Goal: Task Accomplishment & Management: Manage account settings

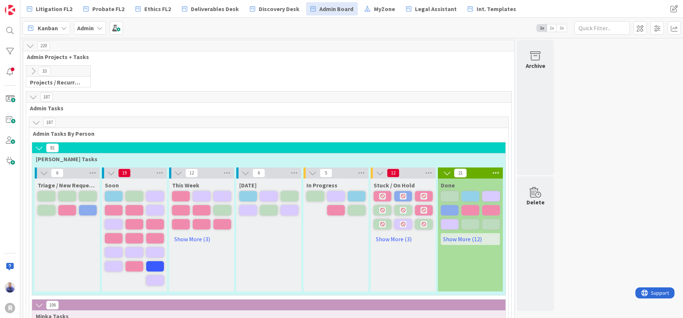
click at [32, 72] on icon at bounding box center [33, 71] width 8 height 8
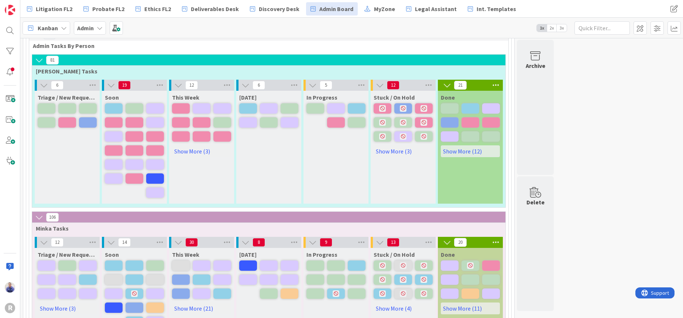
scroll to position [171, 0]
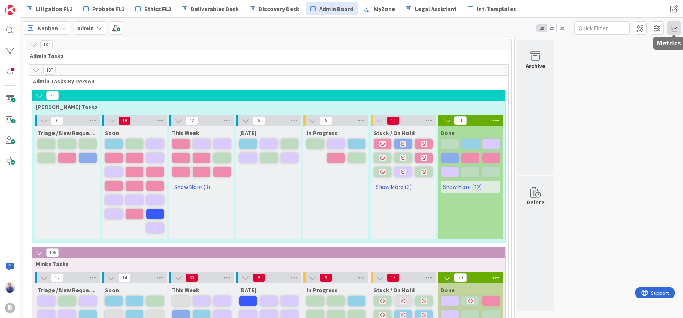
click at [671, 28] on span at bounding box center [673, 27] width 13 height 13
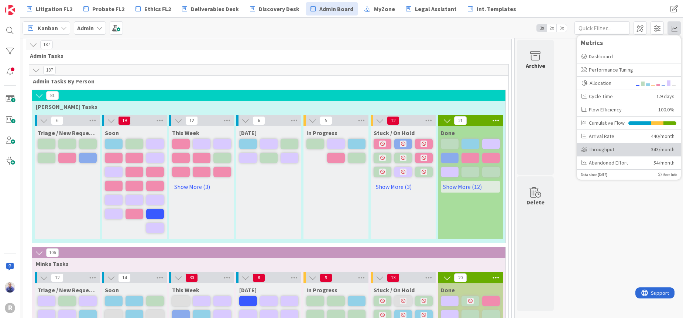
click at [641, 148] on div "Throughput" at bounding box center [613, 150] width 64 height 8
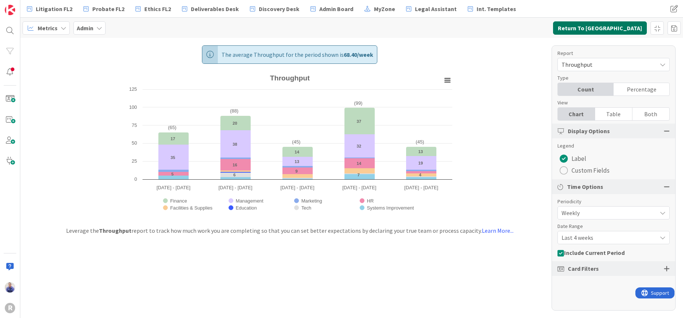
click at [624, 32] on button "Return To [GEOGRAPHIC_DATA]" at bounding box center [600, 27] width 94 height 13
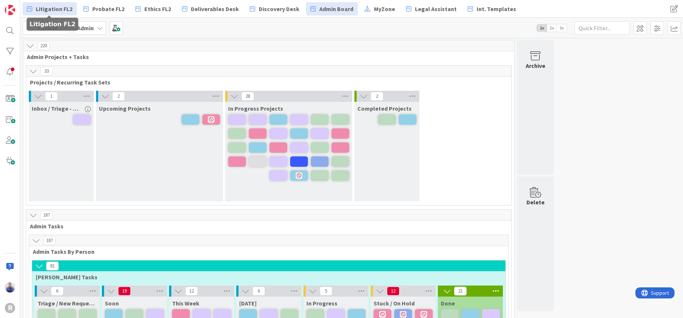
drag, startPoint x: 44, startPoint y: 6, endPoint x: 52, endPoint y: 8, distance: 8.5
click at [44, 6] on span "Litigation FL2" at bounding box center [54, 8] width 37 height 9
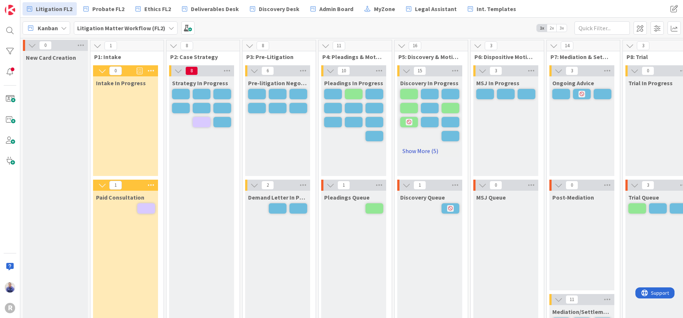
click at [439, 154] on link "Show More (5)" at bounding box center [429, 151] width 59 height 12
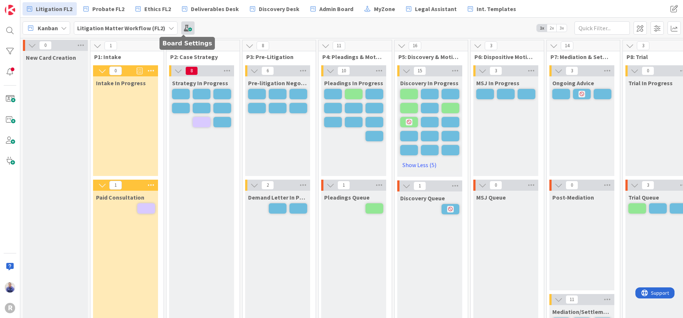
click at [183, 24] on span at bounding box center [187, 27] width 13 height 13
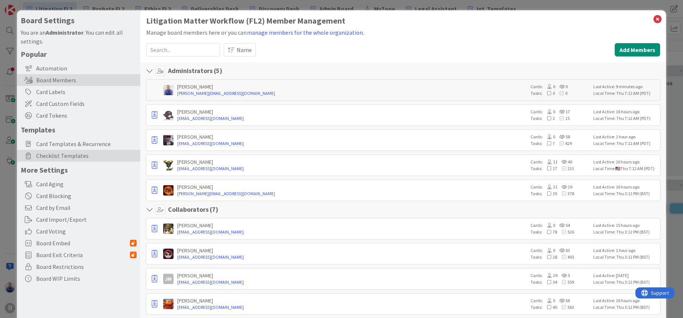
click at [78, 154] on span "Checklist Templates" at bounding box center [86, 155] width 100 height 9
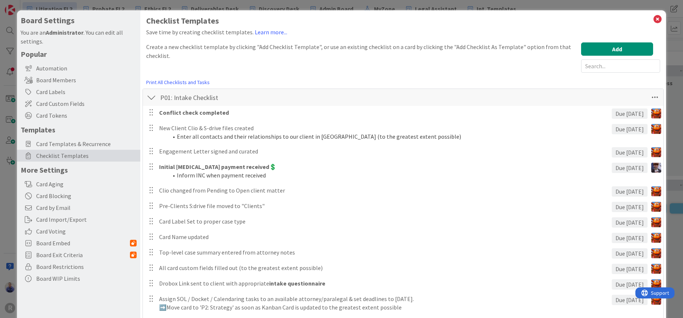
click at [153, 97] on div at bounding box center [152, 97] width 10 height 13
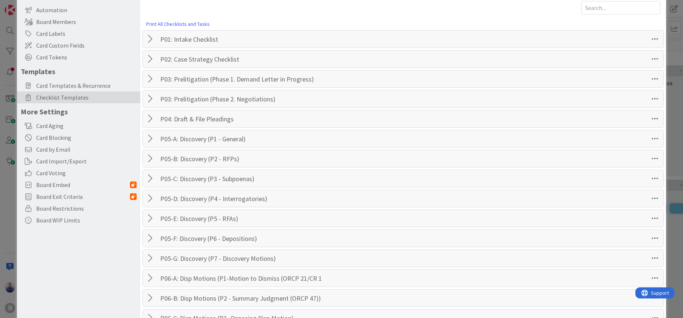
scroll to position [62, 0]
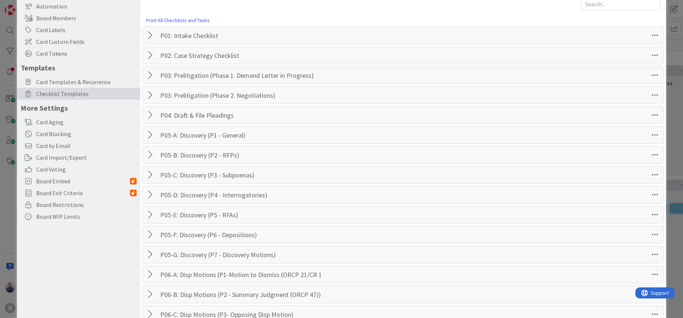
click at [148, 255] on div at bounding box center [152, 254] width 10 height 13
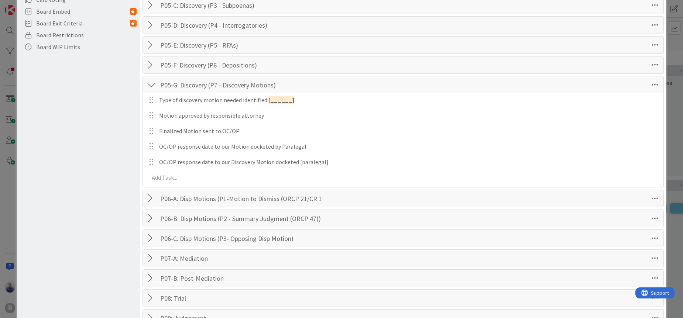
scroll to position [233, 0]
click at [149, 65] on div at bounding box center [152, 64] width 10 height 13
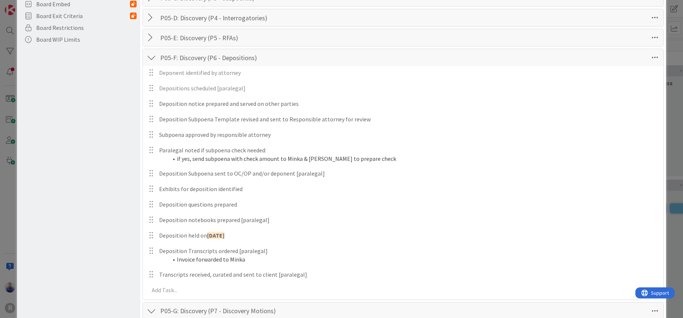
scroll to position [240, 0]
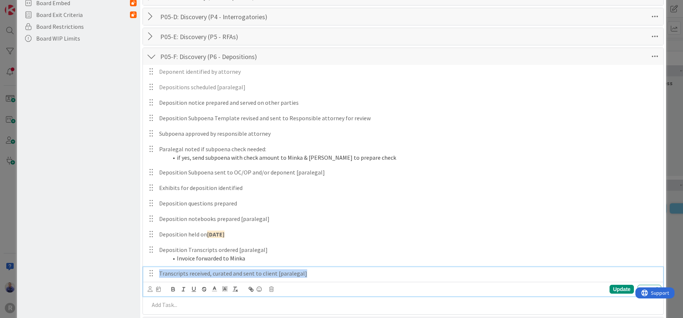
drag, startPoint x: 290, startPoint y: 270, endPoint x: 172, endPoint y: 134, distance: 180.1
click at [173, 267] on div "Transcripts received, curated and sent to client [paralegal]" at bounding box center [408, 273] width 505 height 13
click at [152, 57] on div at bounding box center [152, 56] width 10 height 13
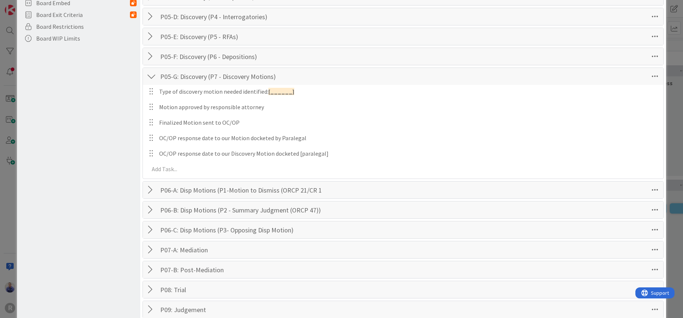
click at [153, 77] on div at bounding box center [152, 76] width 10 height 13
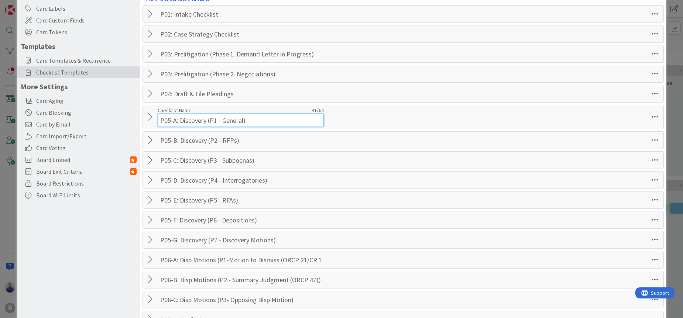
scroll to position [0, 0]
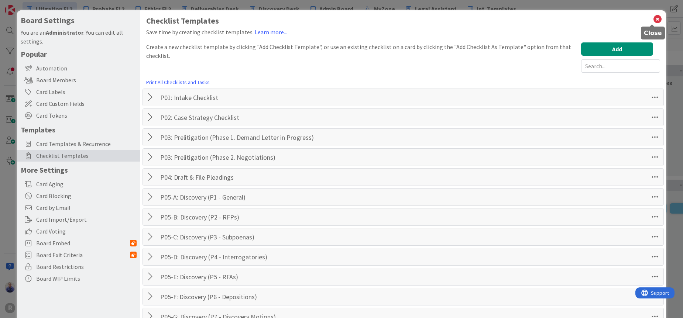
click at [653, 17] on icon at bounding box center [658, 19] width 10 height 10
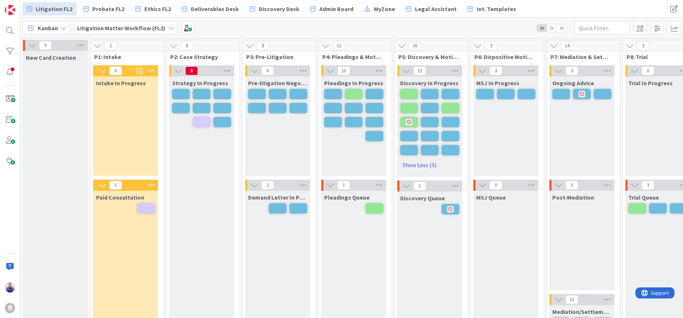
click at [64, 24] on div "Kanban" at bounding box center [47, 27] width 48 height 13
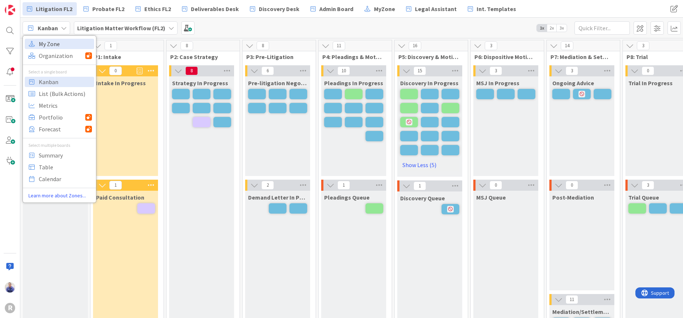
click at [59, 45] on span "My Zone" at bounding box center [65, 43] width 53 height 11
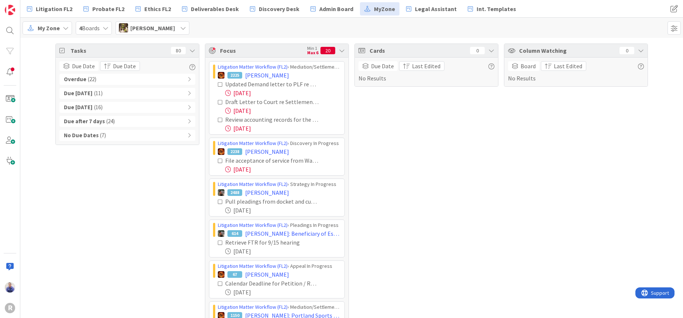
click at [339, 49] on icon at bounding box center [342, 51] width 6 height 6
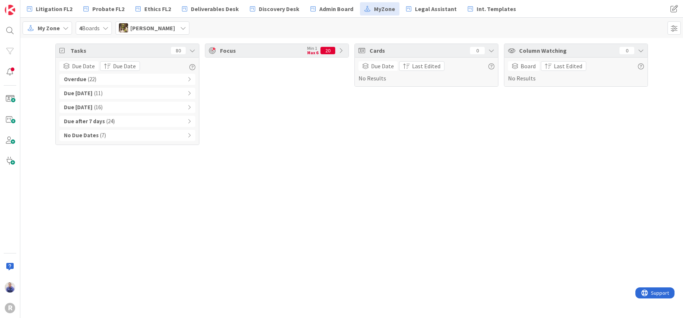
click at [191, 80] on div "Overdue ( 22 )" at bounding box center [127, 79] width 136 height 11
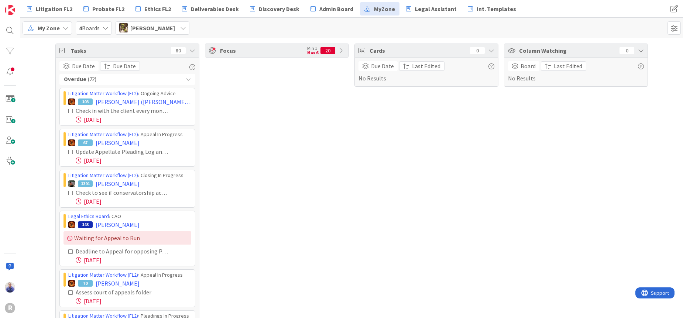
click at [186, 79] on icon at bounding box center [188, 79] width 5 height 5
